Goal: Transaction & Acquisition: Purchase product/service

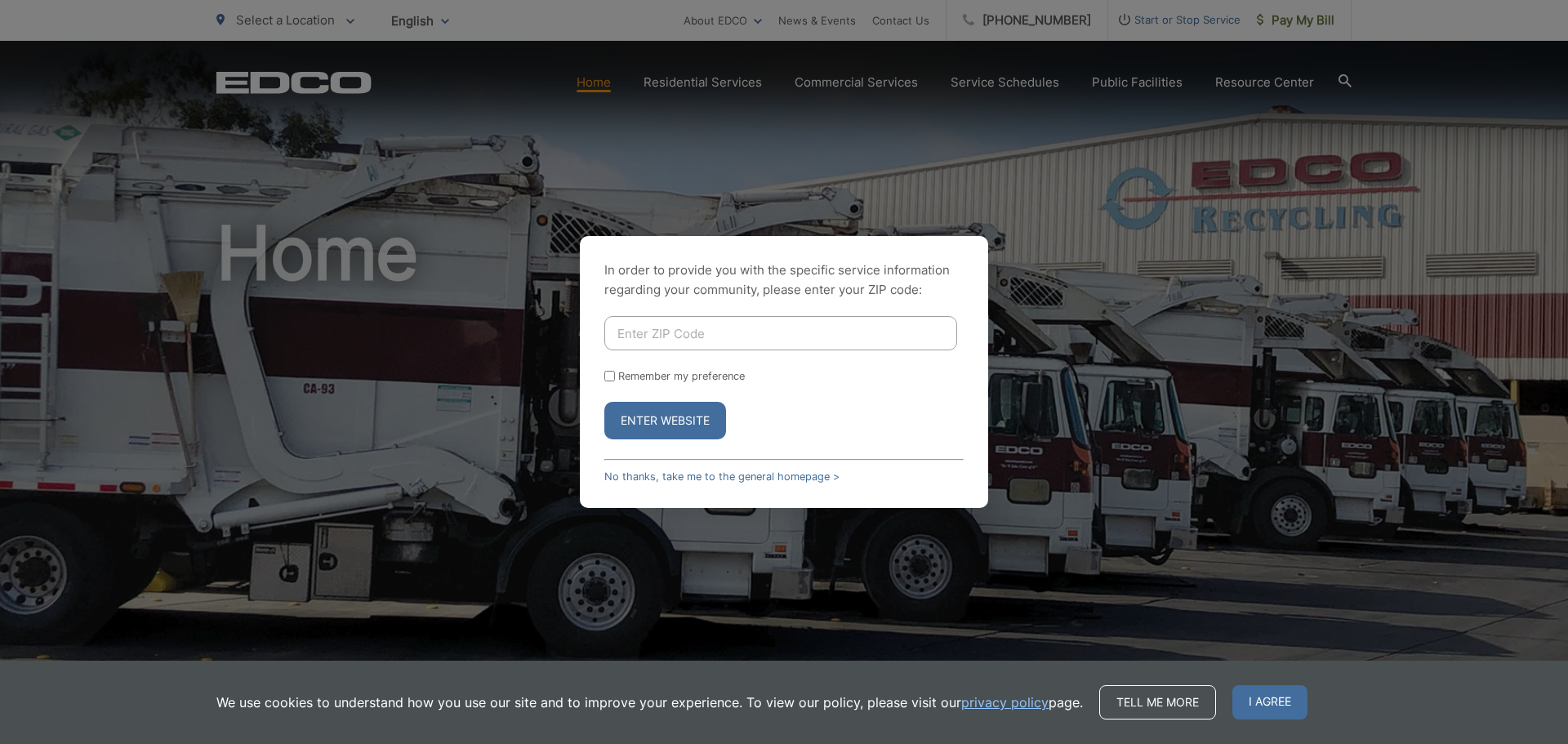
click at [692, 327] on input "Enter ZIP Code" at bounding box center [780, 333] width 353 height 35
type input "92069"
click at [675, 417] on button "Enter Website" at bounding box center [665, 420] width 122 height 37
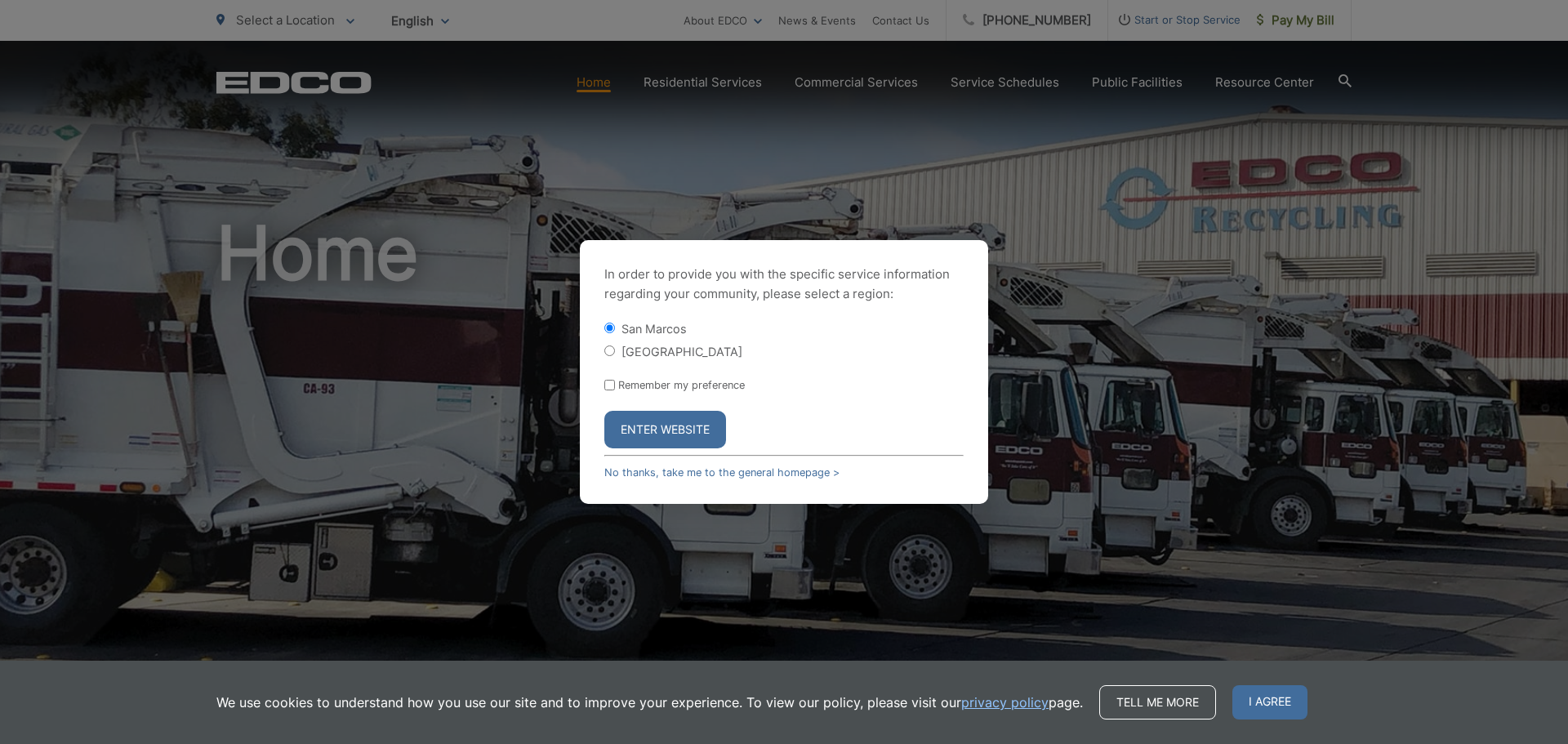
click at [668, 424] on button "Enter Website" at bounding box center [665, 430] width 122 height 37
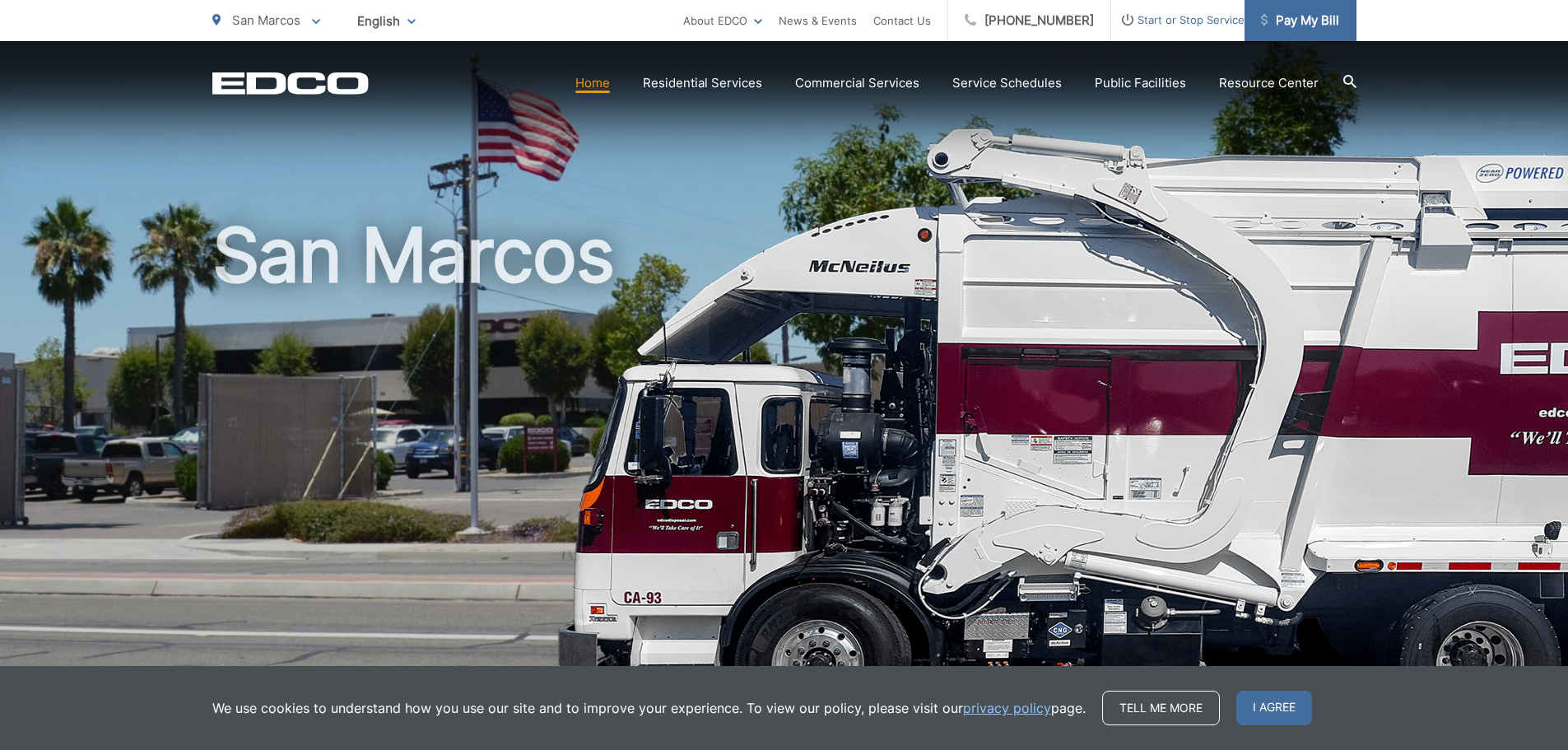
click at [1296, 24] on span "Pay My Bill" at bounding box center [1300, 20] width 78 height 20
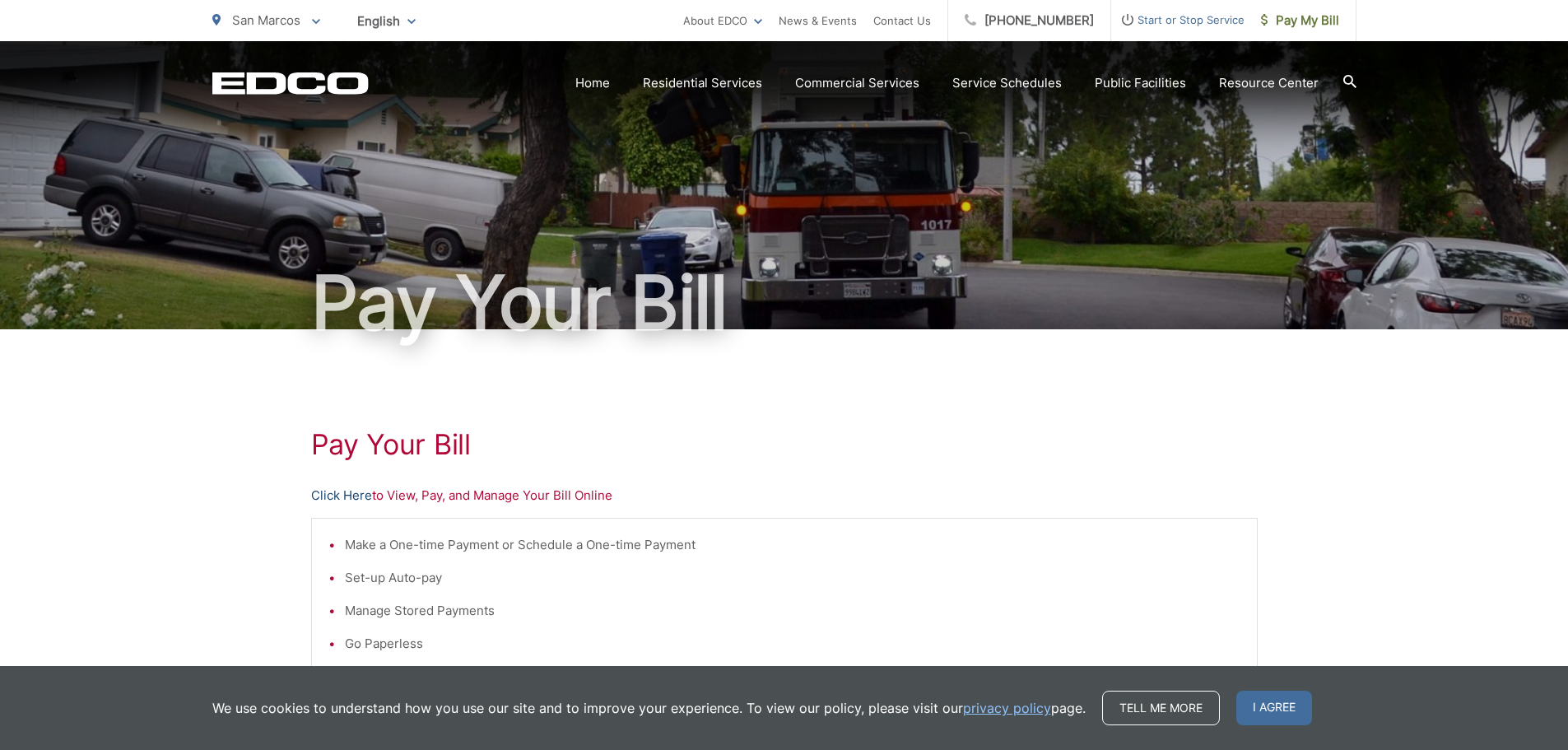
click at [352, 496] on link "Click Here" at bounding box center [342, 495] width 61 height 20
